Goal: Check status: Check status

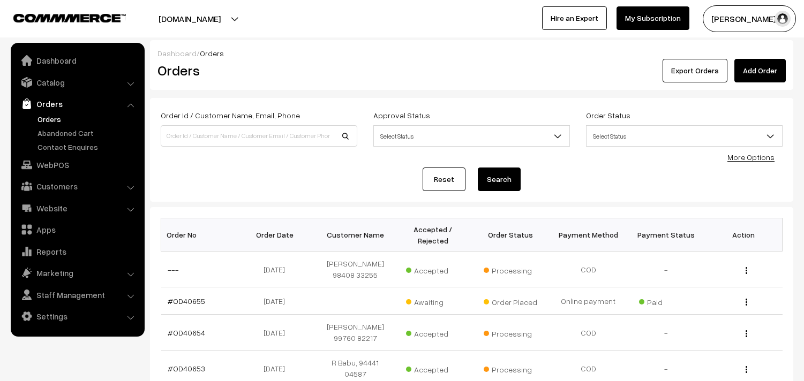
scroll to position [59, 0]
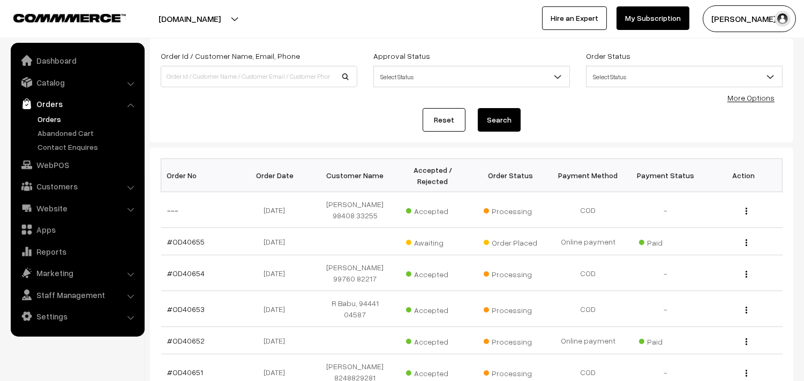
click at [52, 122] on link "Orders" at bounding box center [88, 119] width 106 height 11
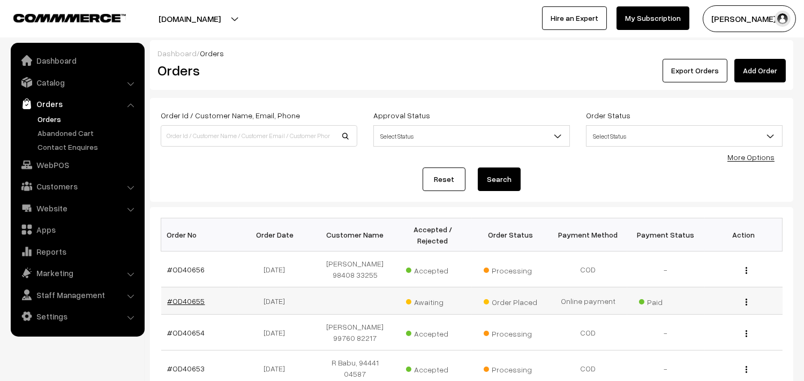
click at [177, 299] on link "#OD40655" at bounding box center [186, 301] width 37 height 9
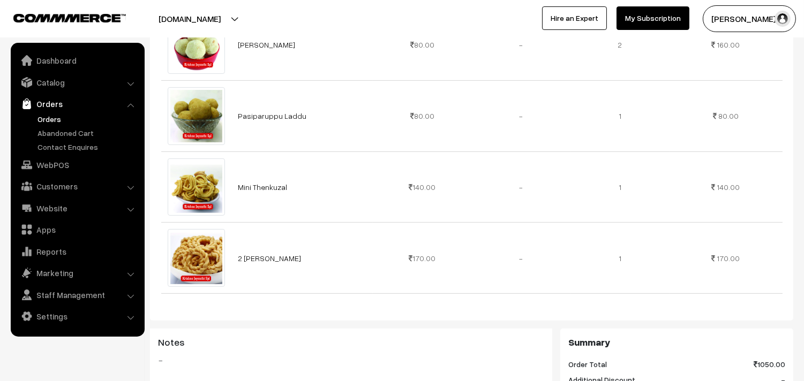
scroll to position [595, 0]
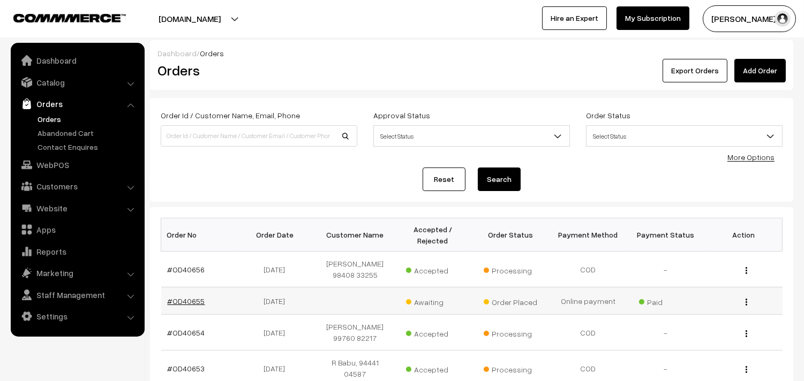
click at [191, 298] on link "#OD40655" at bounding box center [186, 301] width 37 height 9
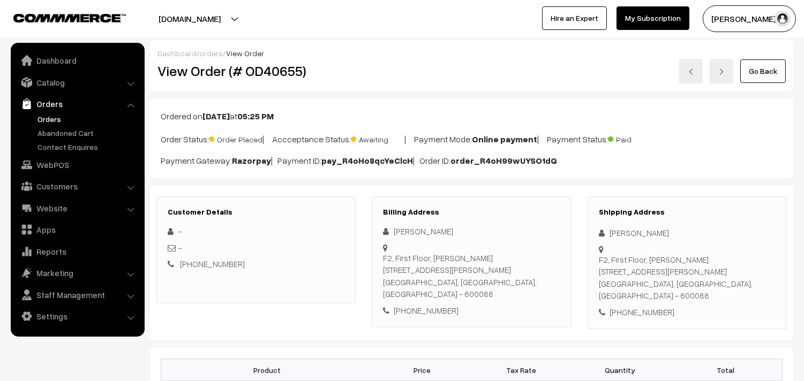
click at [54, 114] on link "Orders" at bounding box center [88, 119] width 106 height 11
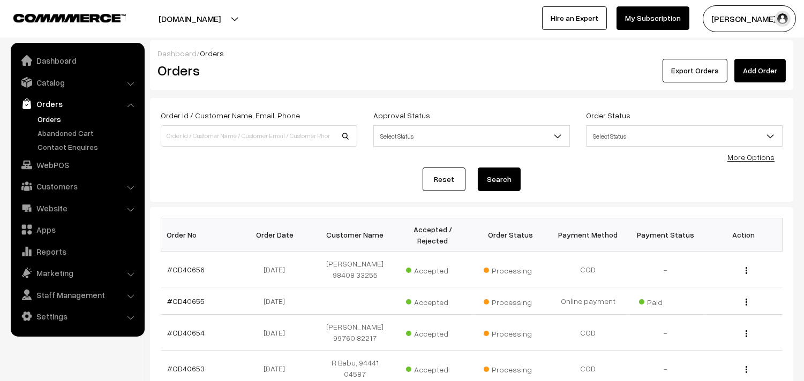
click at [54, 117] on link "Orders" at bounding box center [88, 119] width 106 height 11
click at [55, 115] on link "Orders" at bounding box center [88, 119] width 106 height 11
